Goal: Navigation & Orientation: Find specific page/section

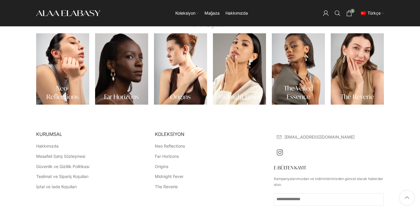
scroll to position [189, 0]
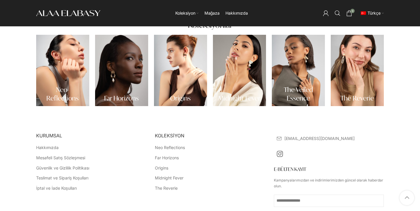
click at [345, 58] on link "Banner bağlantısı" at bounding box center [357, 70] width 53 height 71
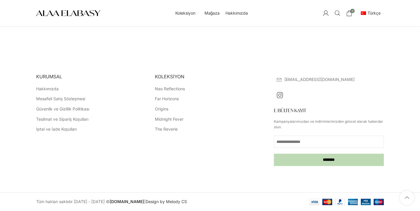
scroll to position [1276, 0]
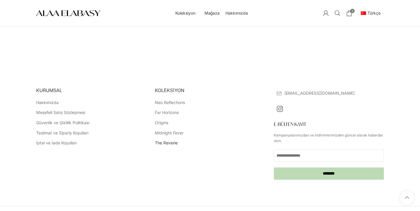
click at [173, 143] on link "The Reverie" at bounding box center [166, 143] width 23 height 6
